Goal: Task Accomplishment & Management: Manage account settings

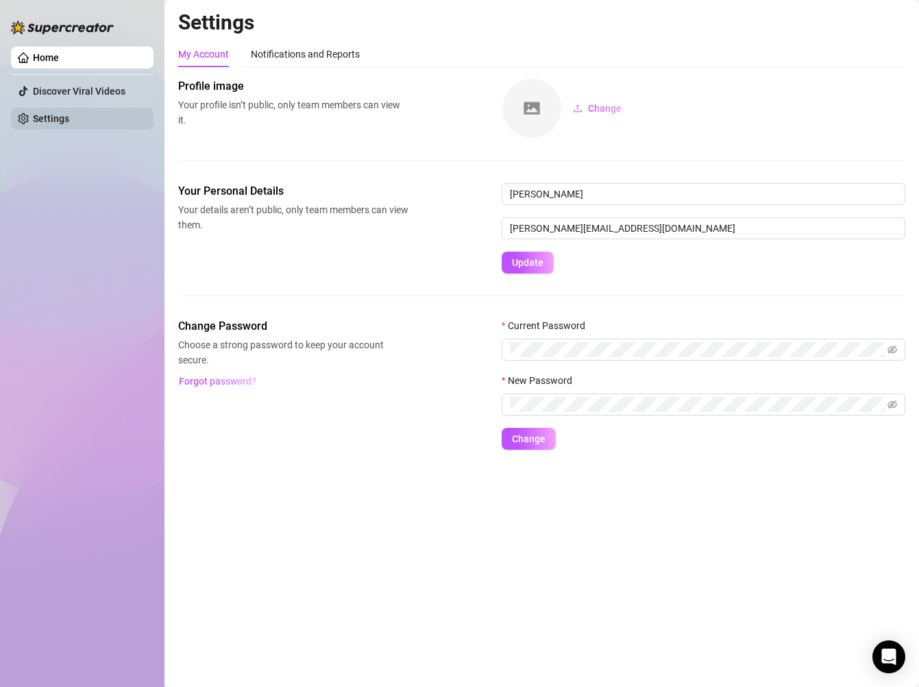
click at [55, 113] on link "Settings" at bounding box center [51, 118] width 36 height 11
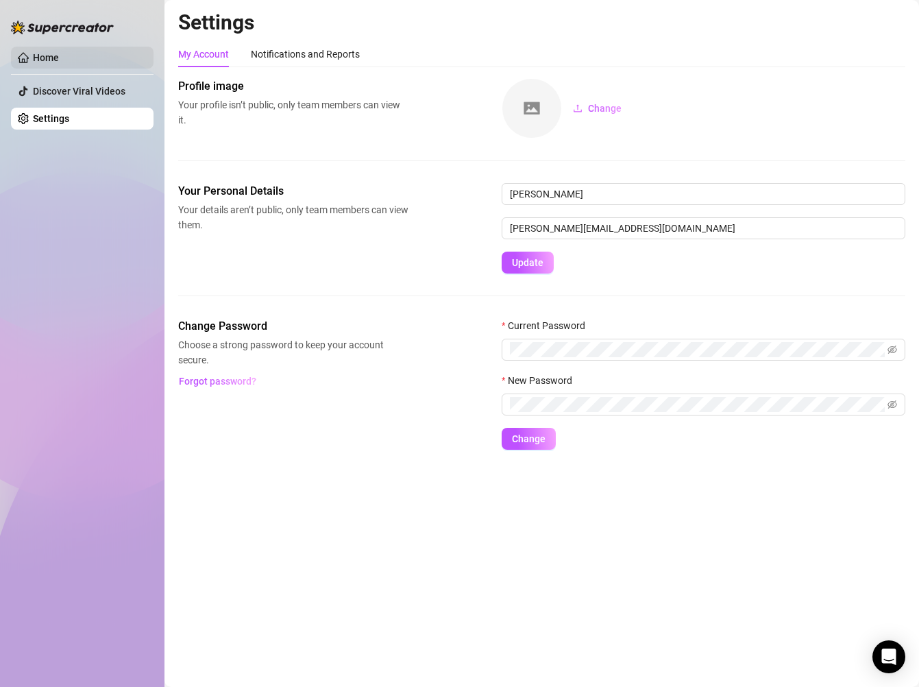
click at [48, 55] on link "Home" at bounding box center [46, 57] width 26 height 11
